Goal: Find specific page/section: Find specific page/section

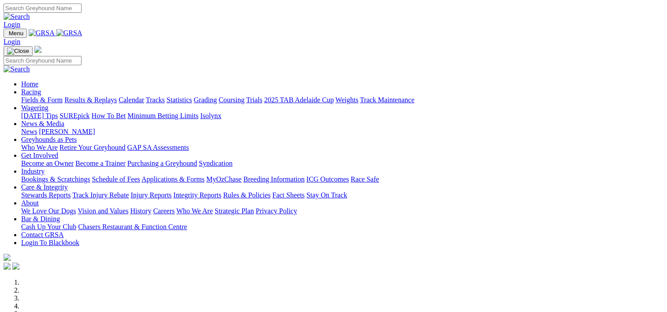
scroll to position [310, 0]
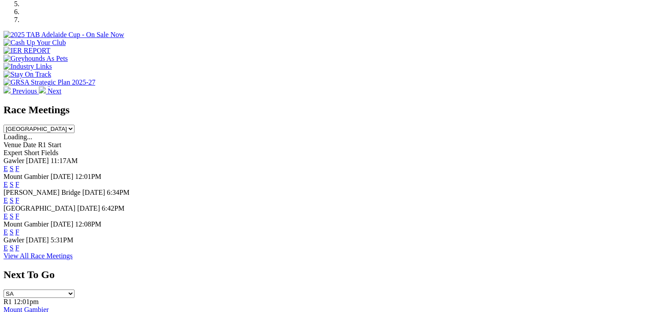
click at [19, 197] on link "F" at bounding box center [17, 200] width 4 height 7
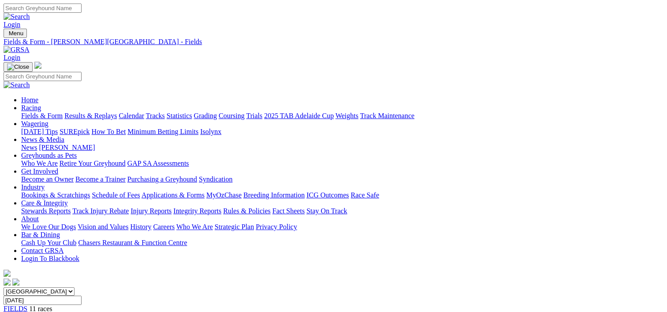
click at [95, 144] on link "[PERSON_NAME]" at bounding box center [67, 147] width 56 height 7
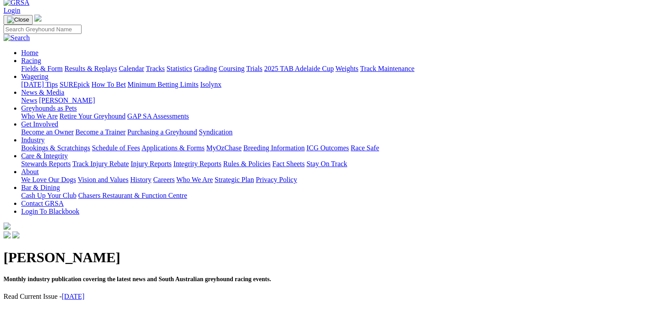
scroll to position [80, 0]
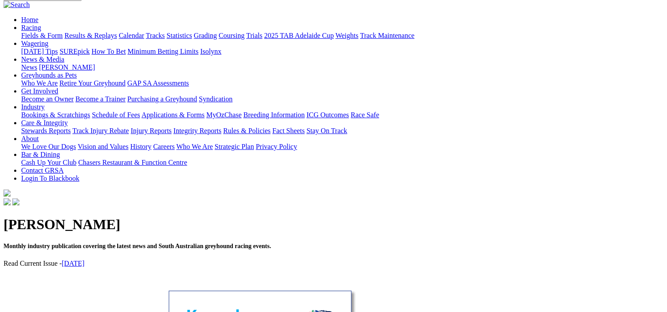
click at [85, 260] on link "[DATE]" at bounding box center [73, 263] width 23 height 7
